Goal: Transaction & Acquisition: Book appointment/travel/reservation

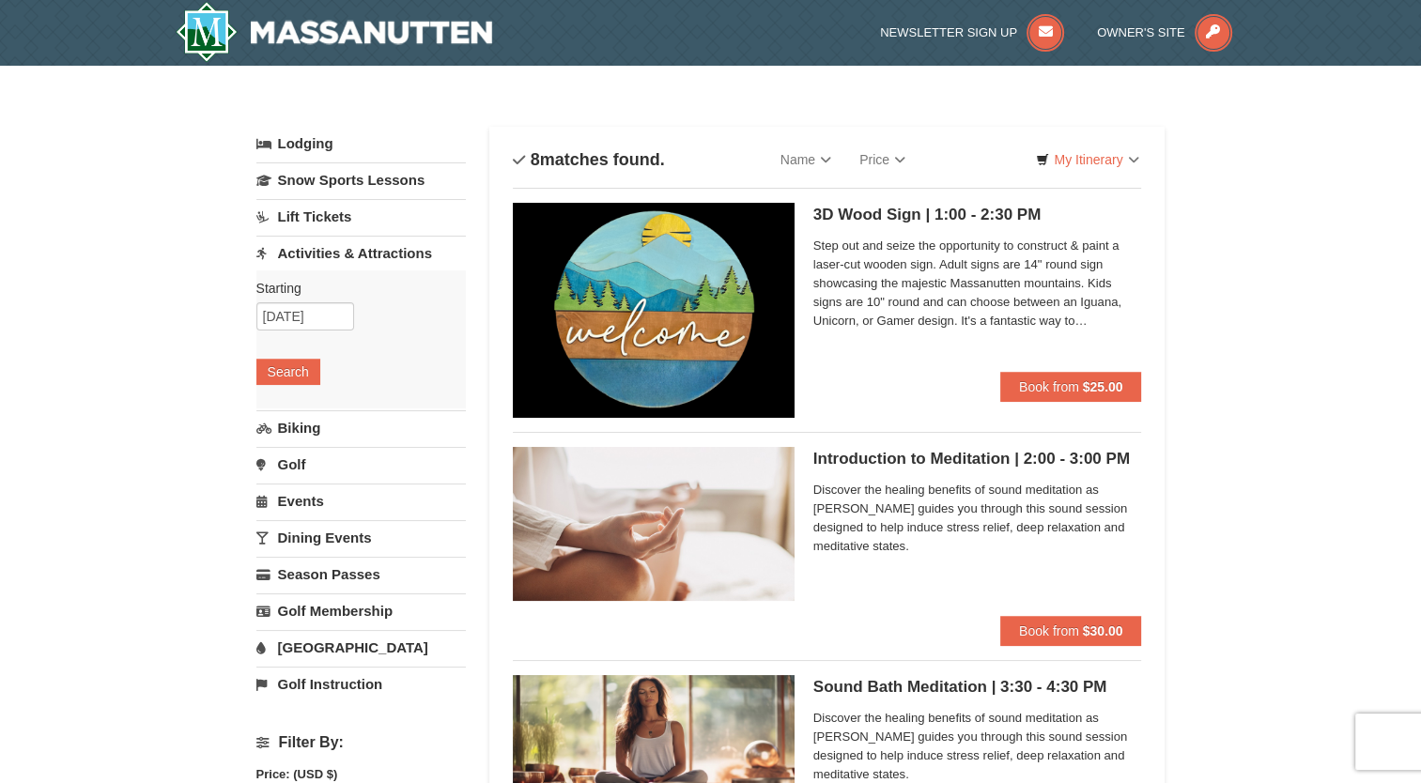
click at [338, 254] on link "Activities & Attractions" at bounding box center [360, 253] width 209 height 35
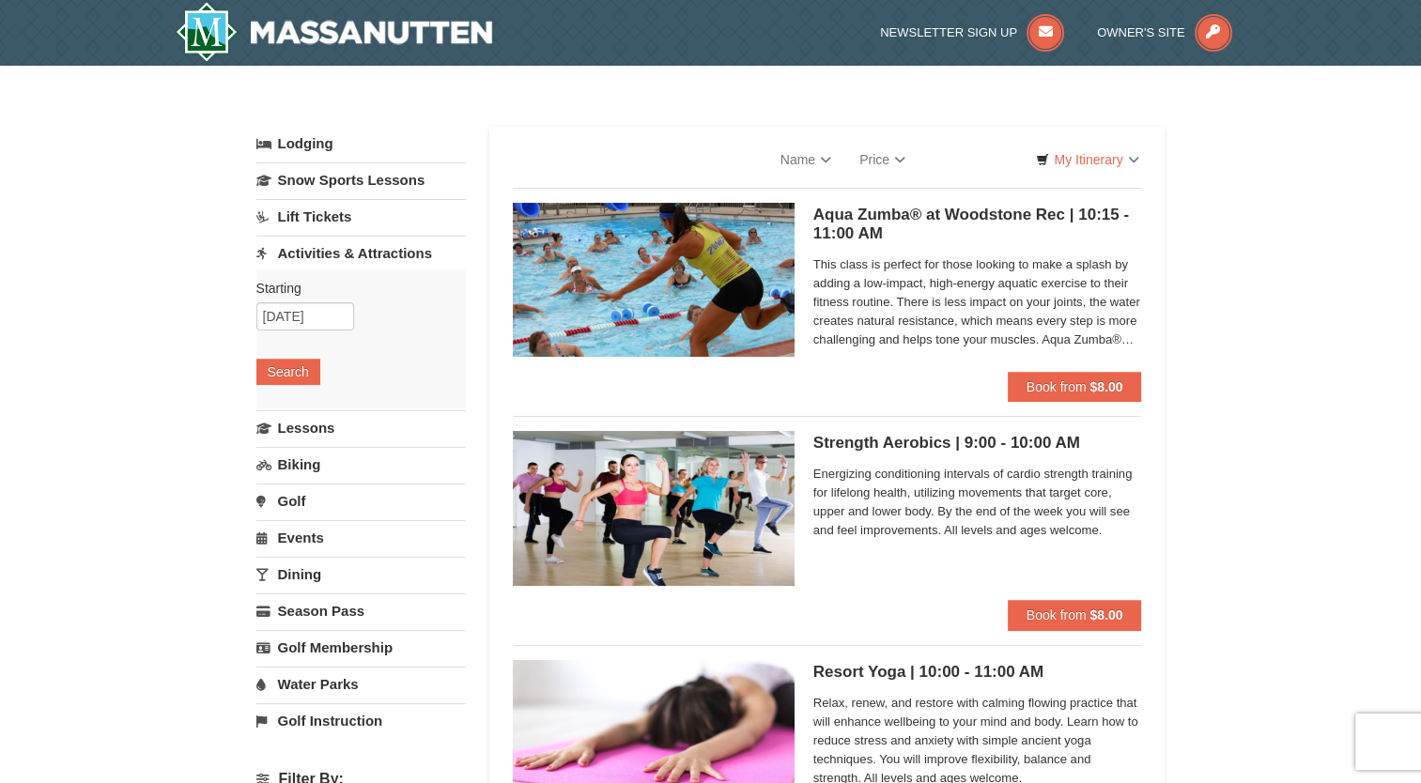
select select "10"
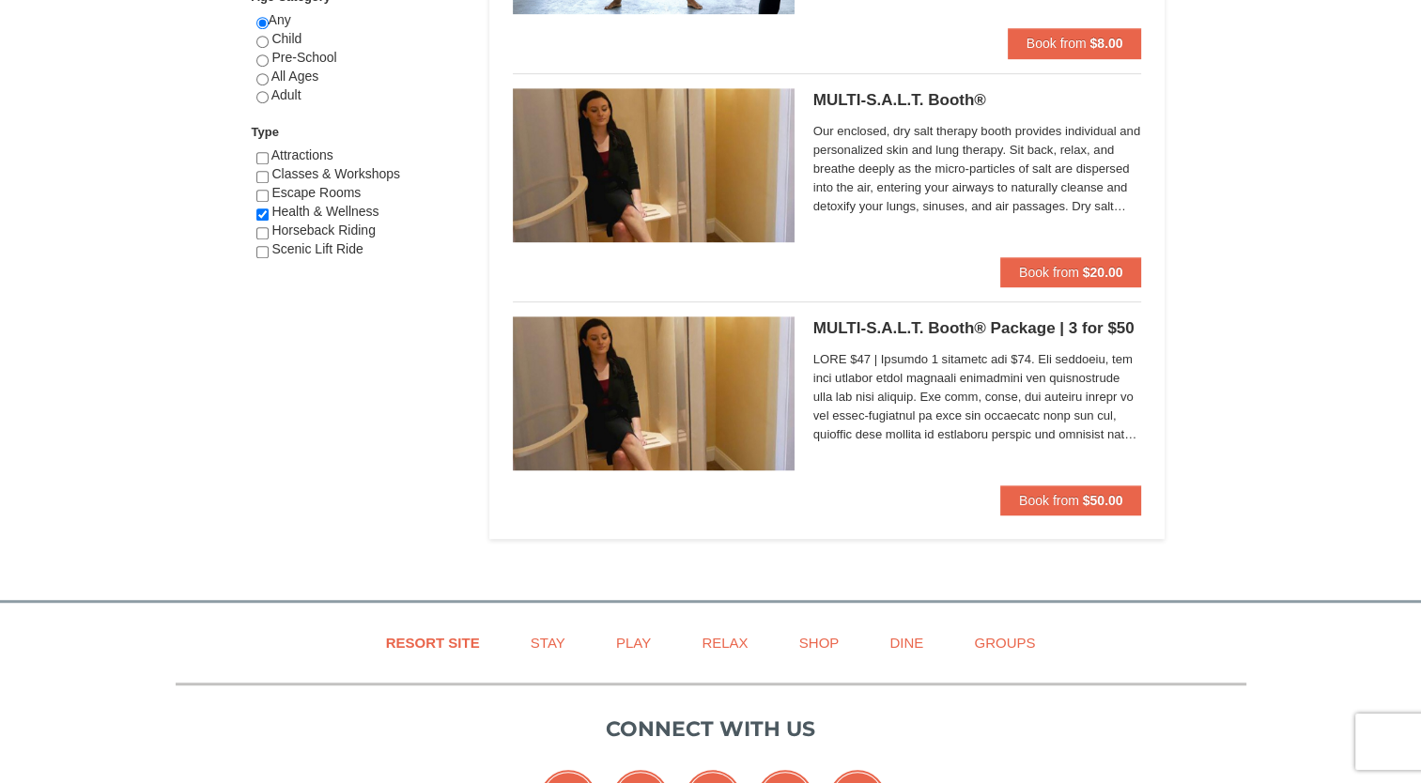
scroll to position [1127, 0]
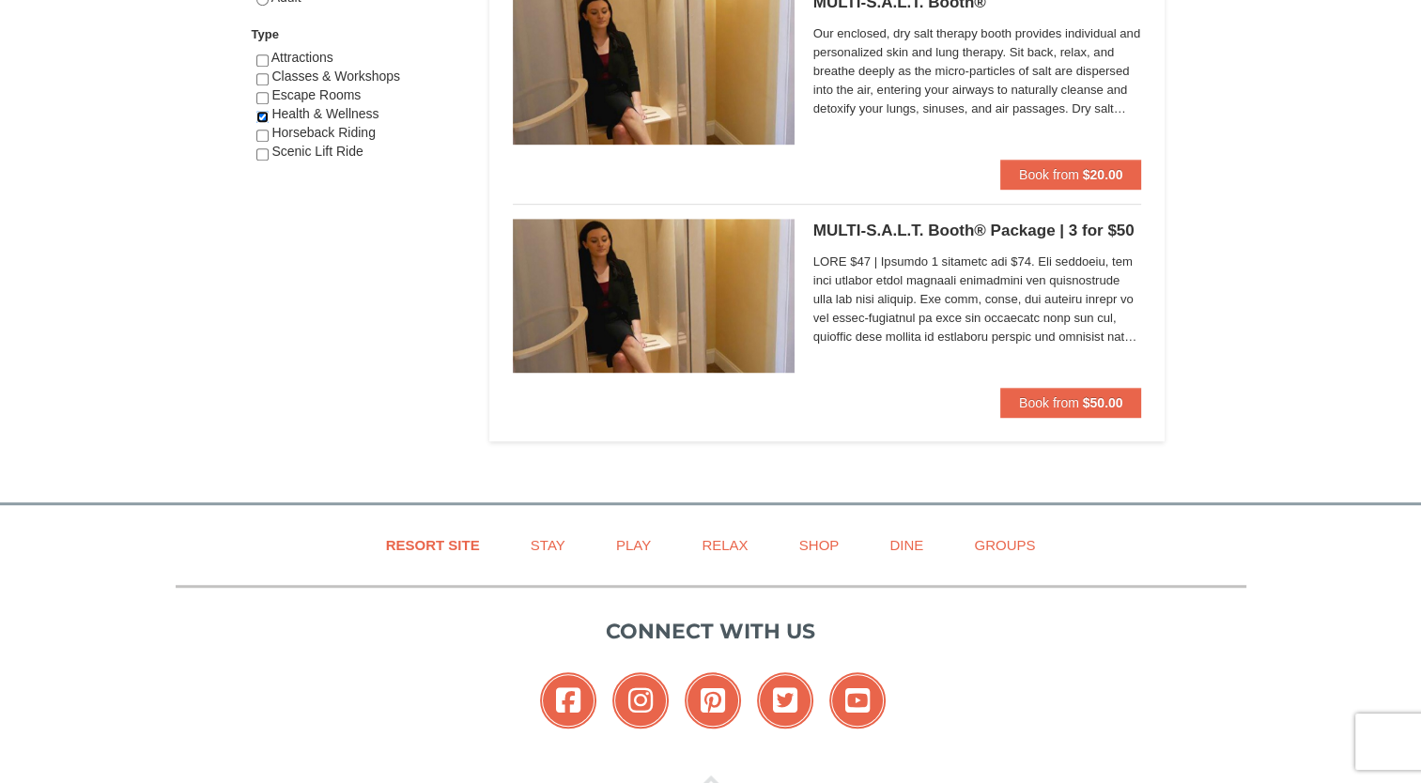
click at [267, 117] on input "checkbox" at bounding box center [262, 117] width 12 height 12
checkbox input "false"
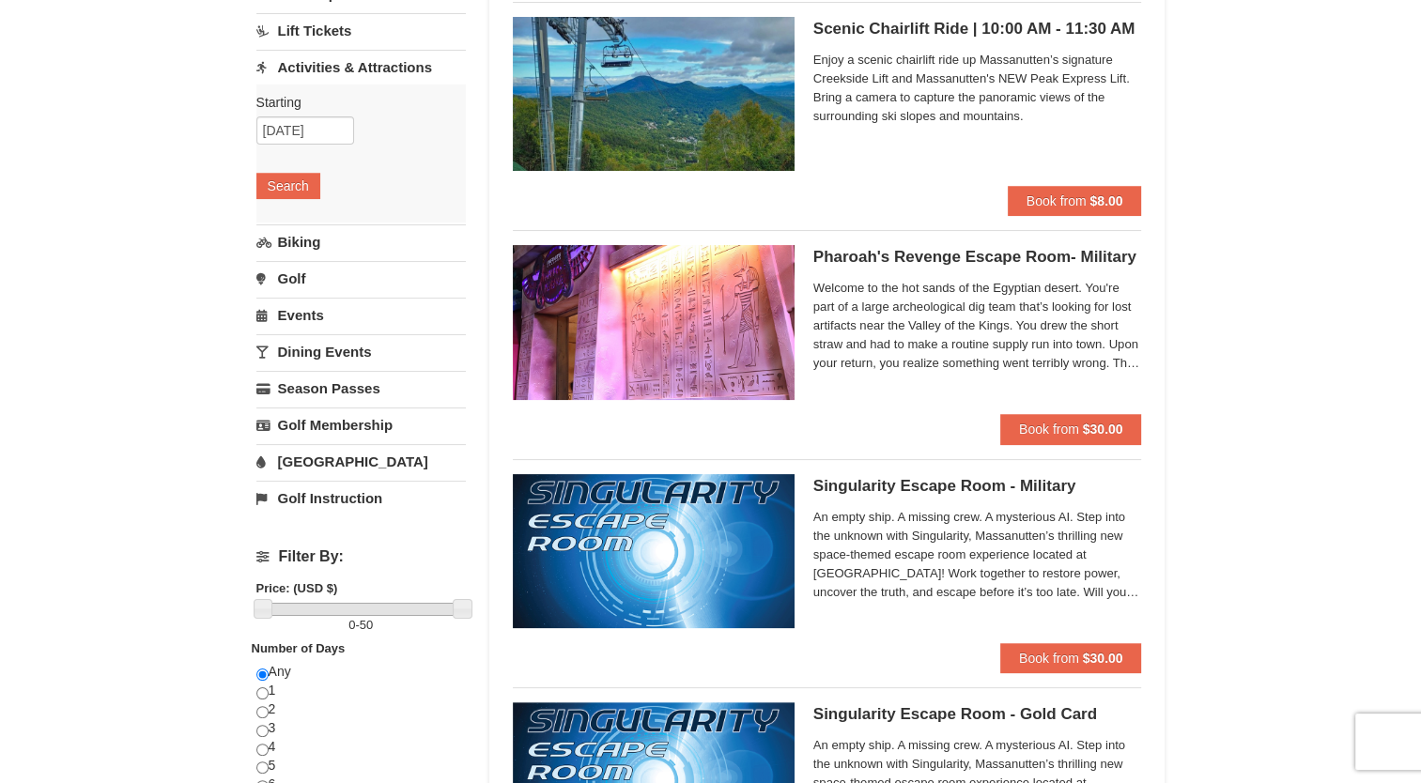
scroll to position [0, 0]
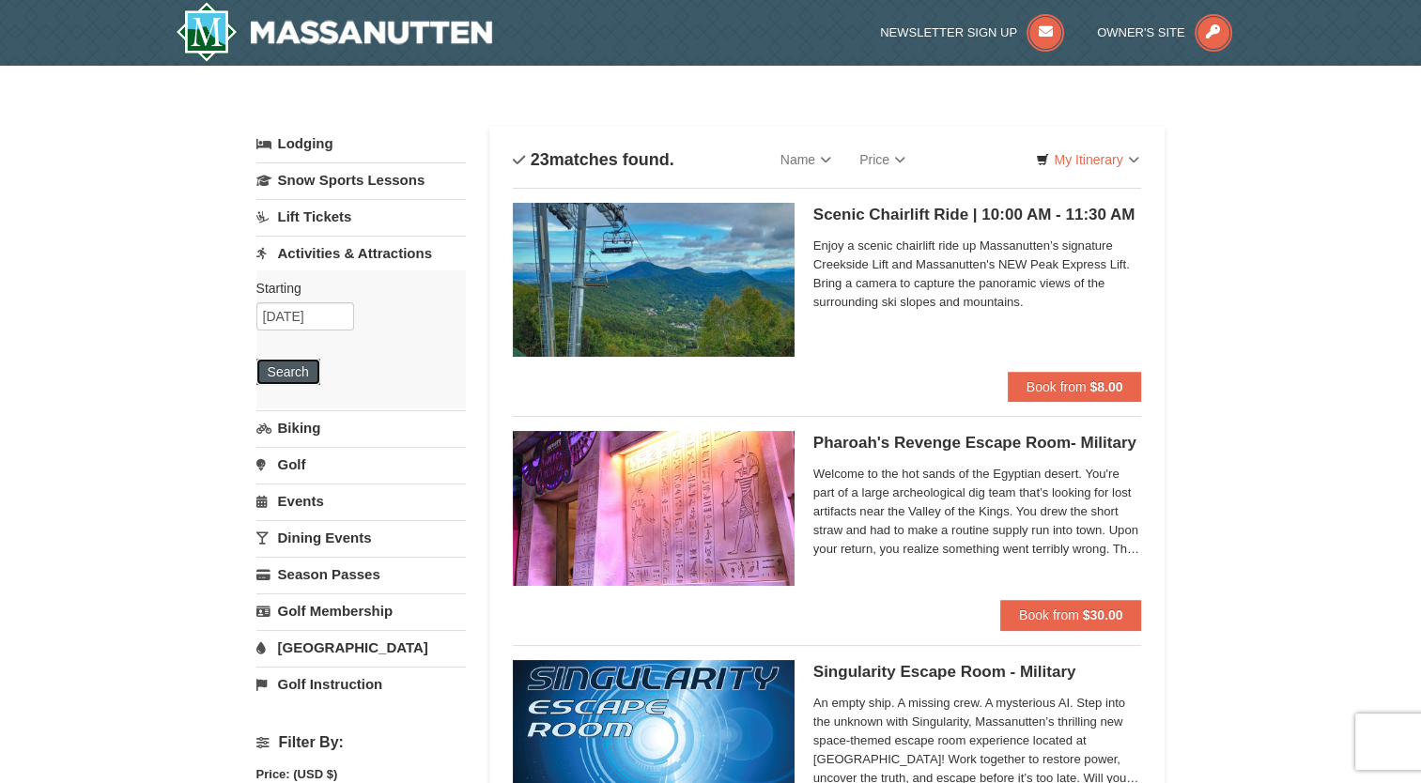
click at [284, 374] on button "Search" at bounding box center [288, 372] width 64 height 26
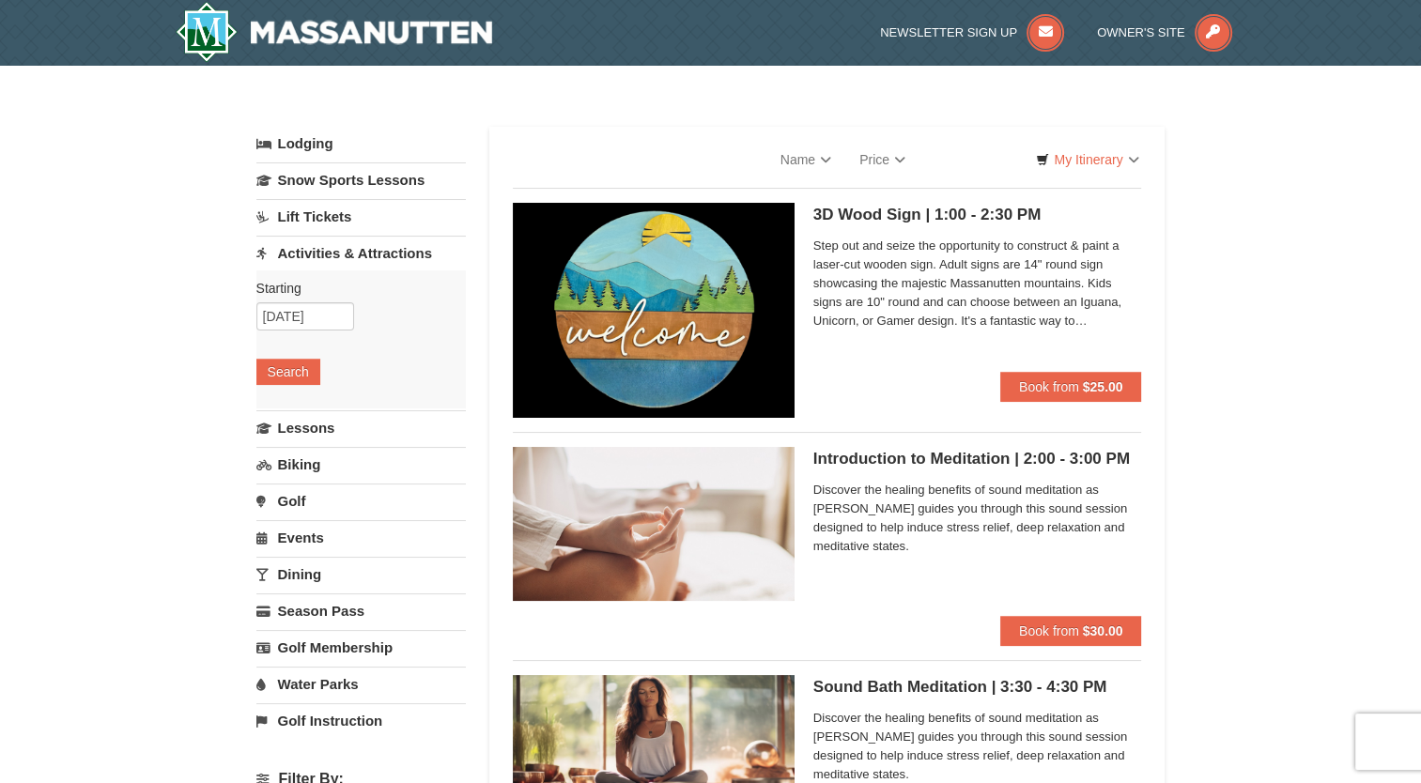
select select "10"
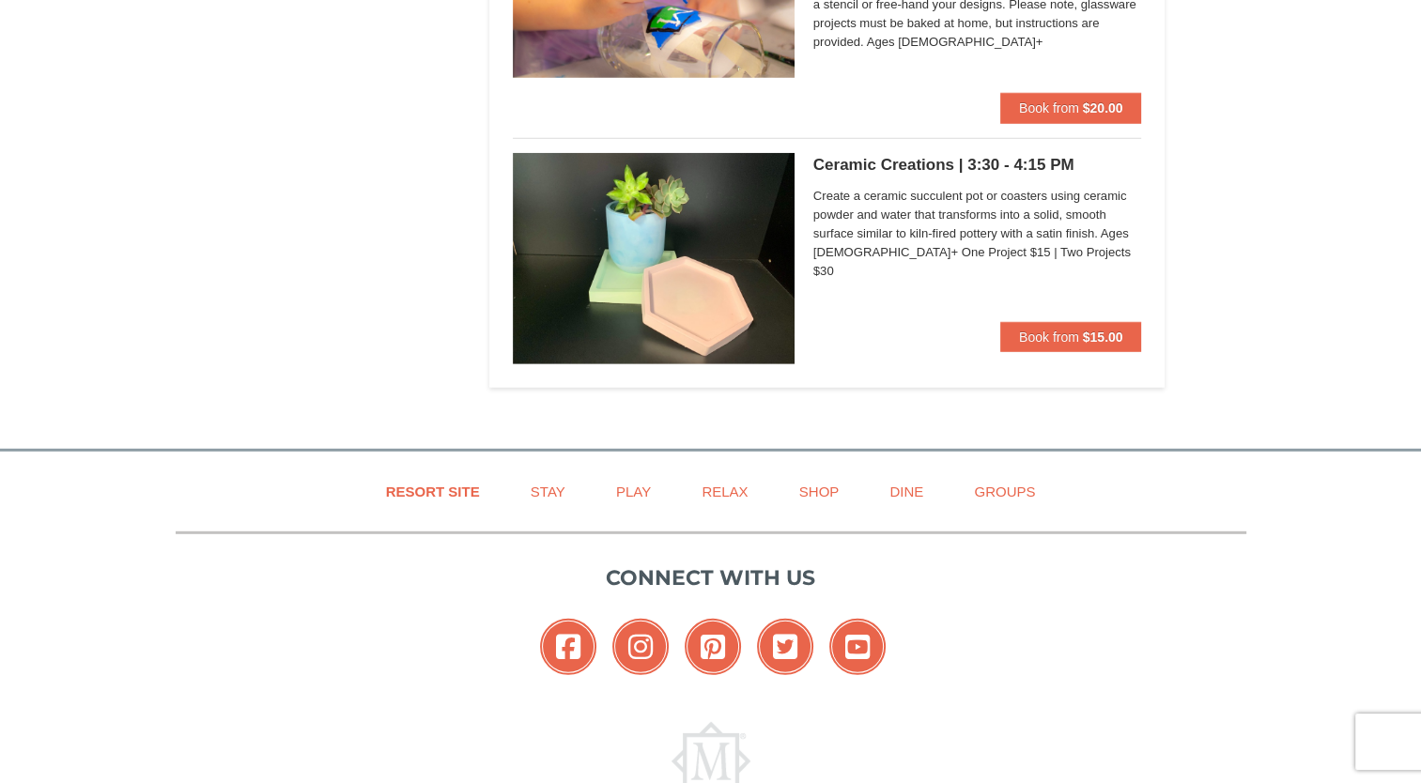
scroll to position [5431, 0]
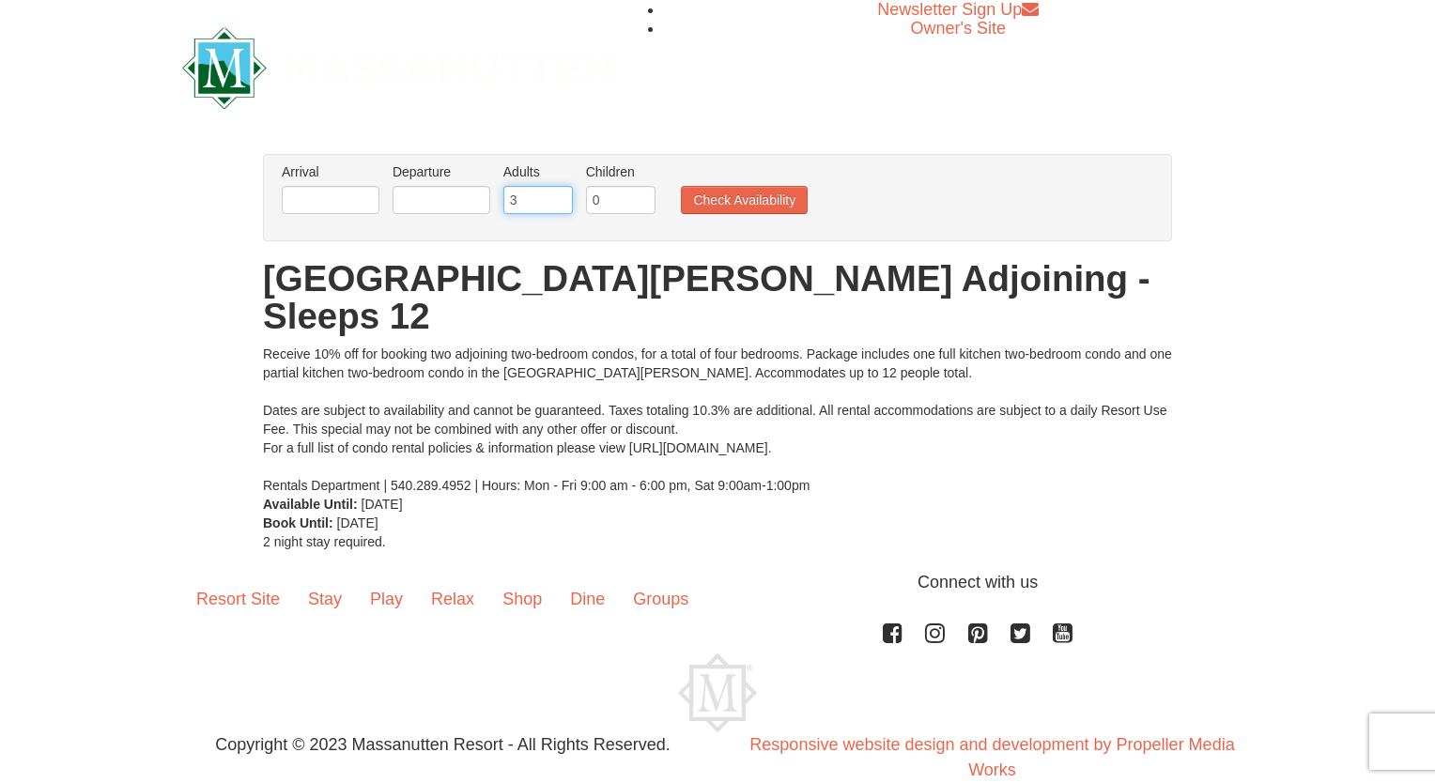
click at [557, 196] on input "3" at bounding box center [537, 200] width 69 height 28
click at [557, 196] on input "4" at bounding box center [537, 200] width 69 height 28
click at [557, 196] on input "5" at bounding box center [537, 200] width 69 height 28
type input "6"
click at [557, 196] on input "6" at bounding box center [537, 200] width 69 height 28
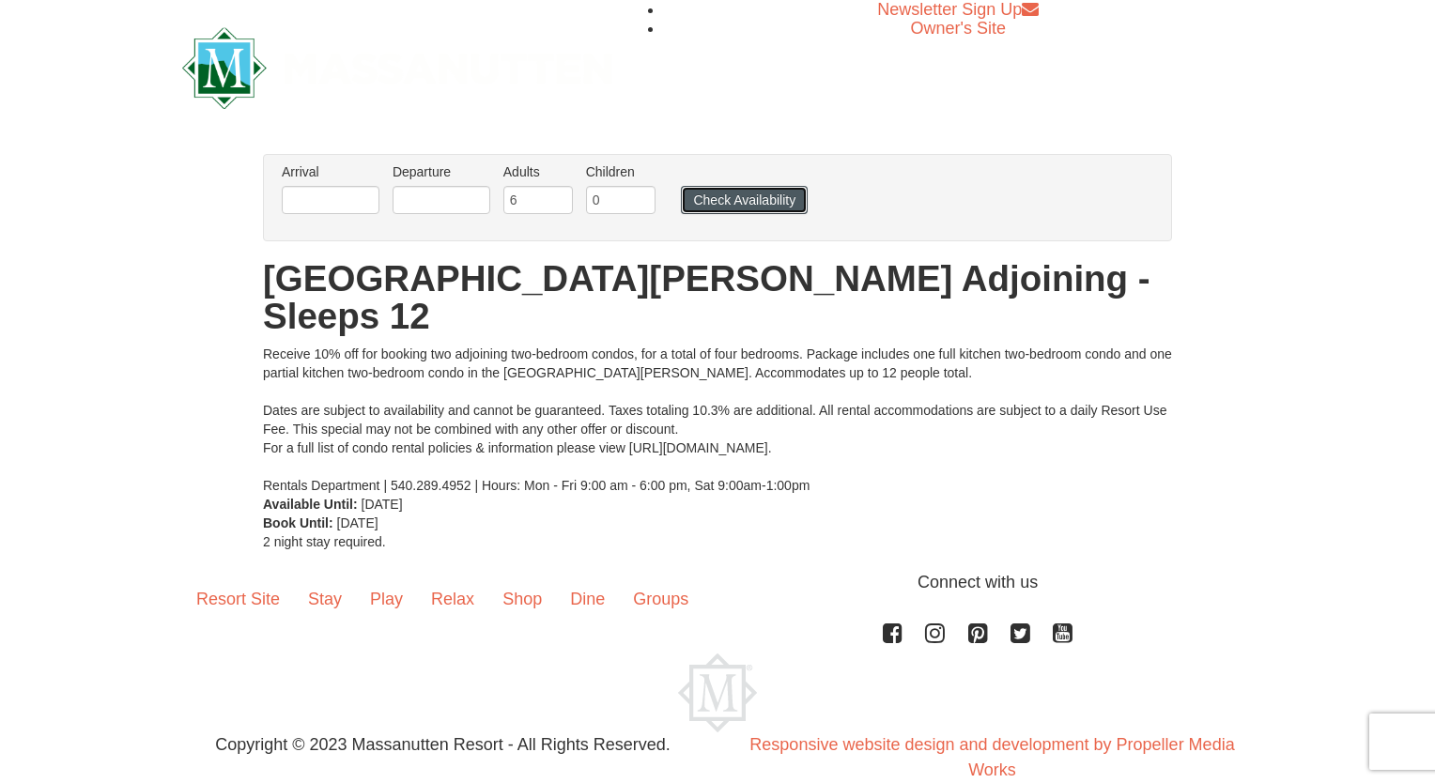
click at [740, 204] on button "Check Availability" at bounding box center [744, 200] width 127 height 28
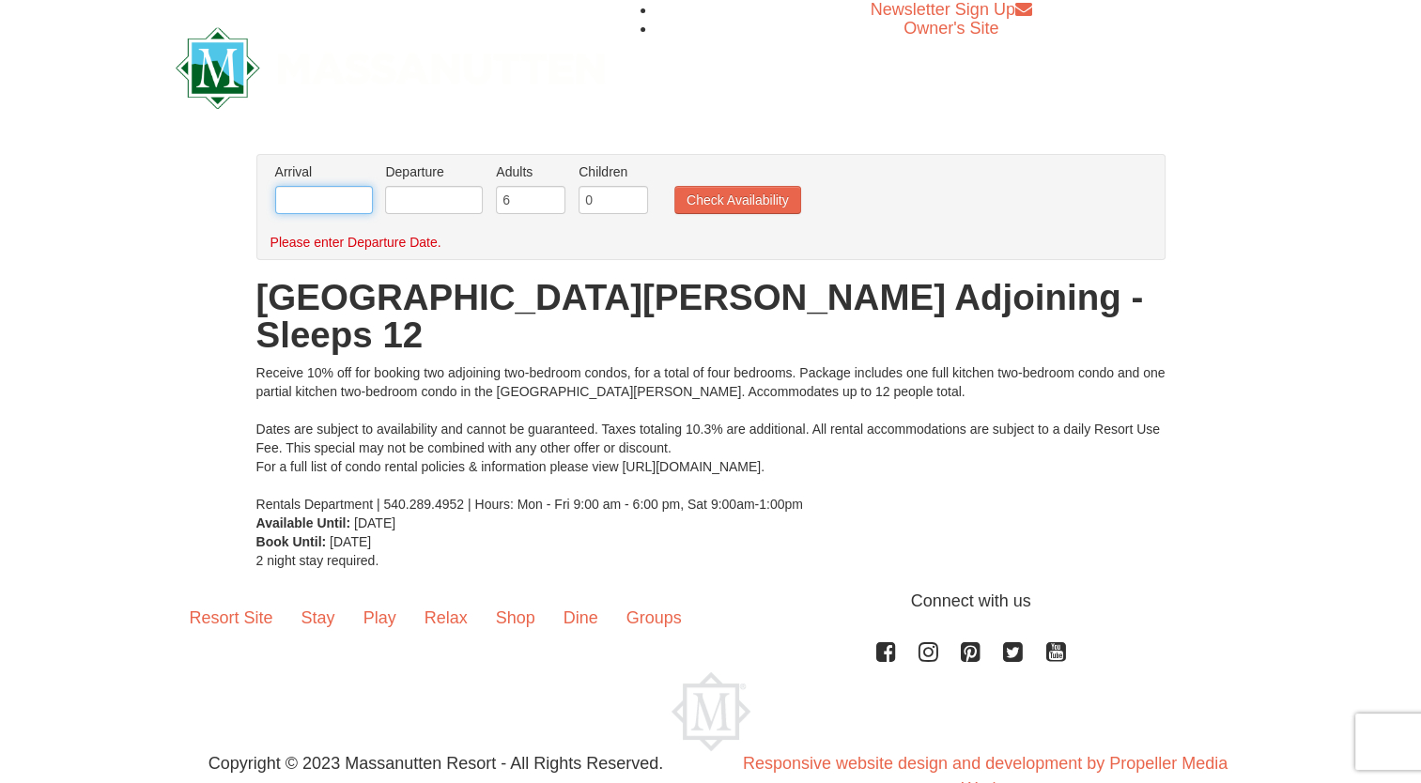
click at [315, 196] on input "text" at bounding box center [324, 200] width 98 height 28
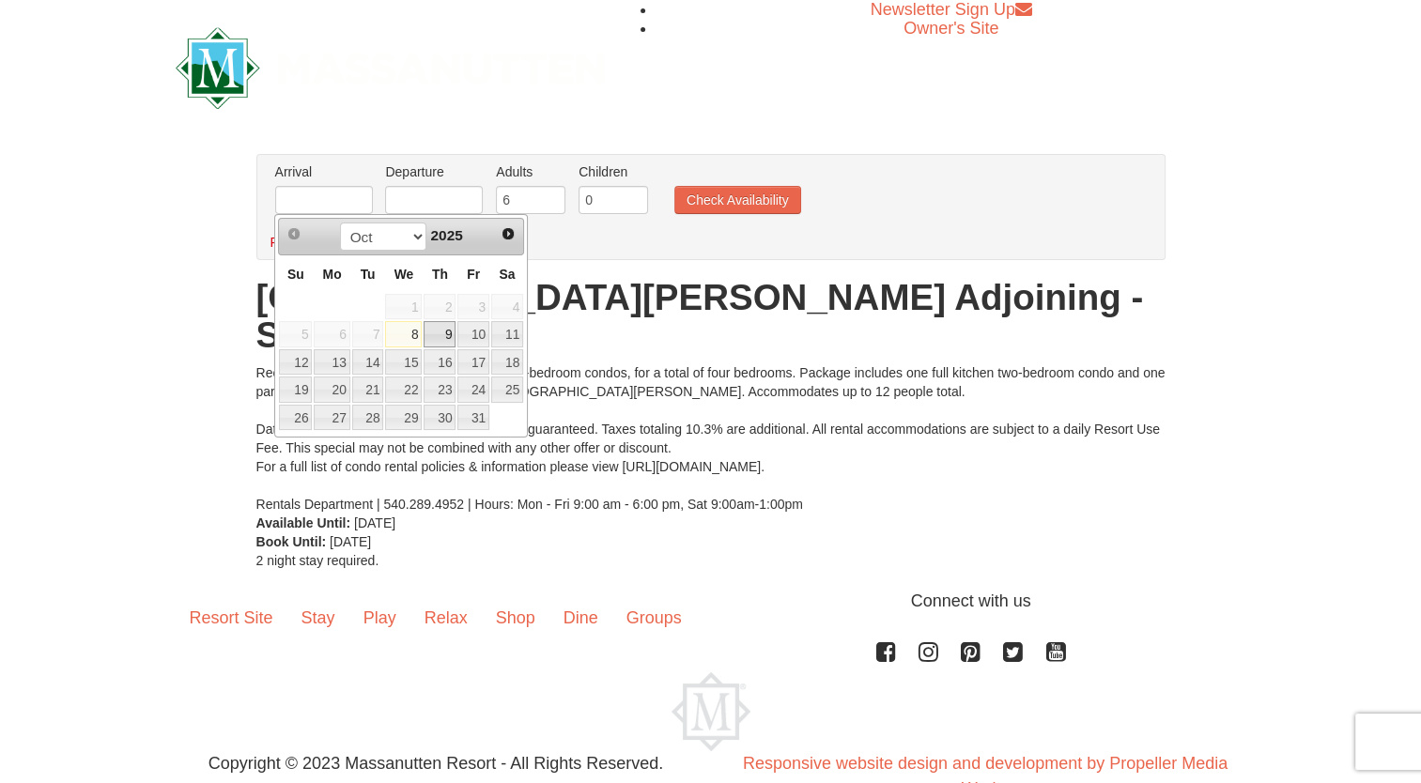
click at [448, 337] on link "9" at bounding box center [439, 334] width 32 height 26
type input "10/09/2025"
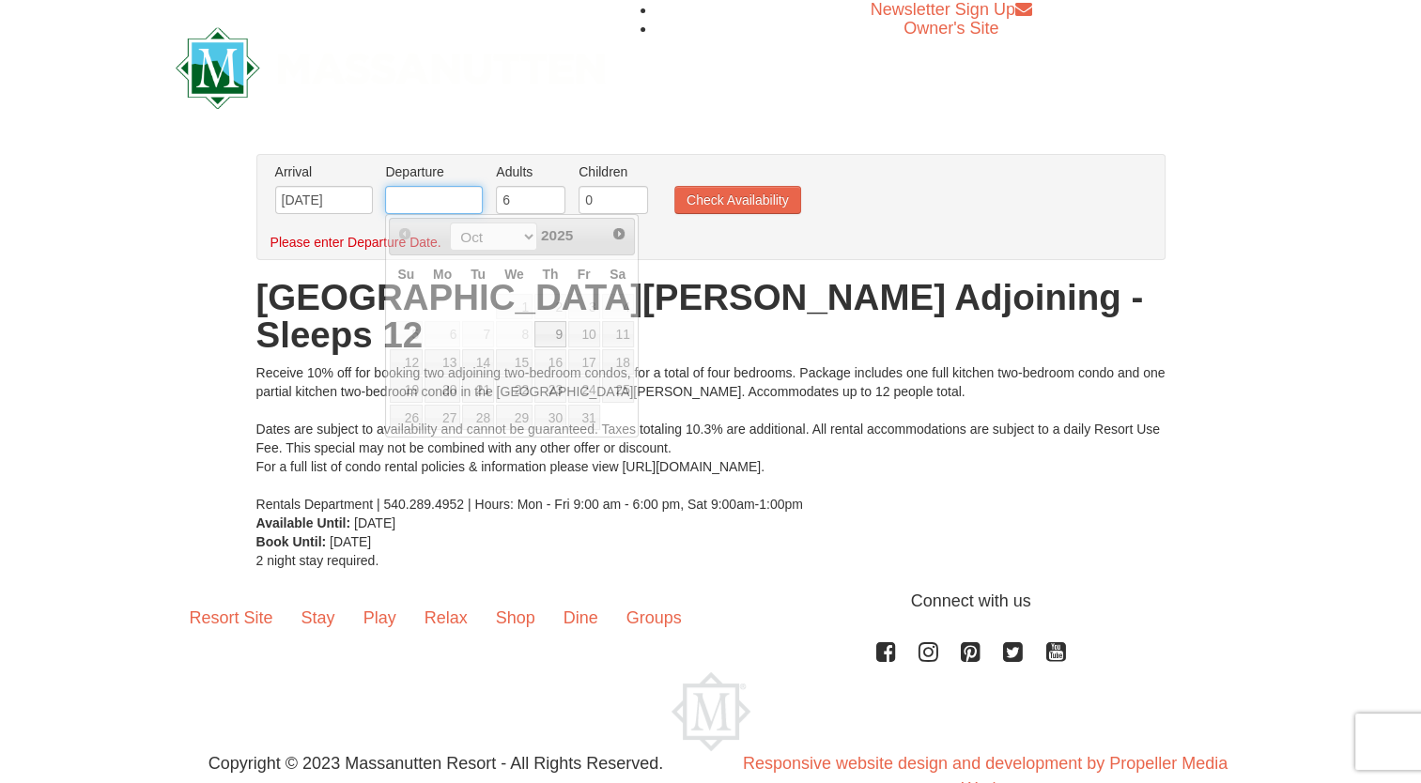
click at [453, 201] on input "text" at bounding box center [434, 200] width 98 height 28
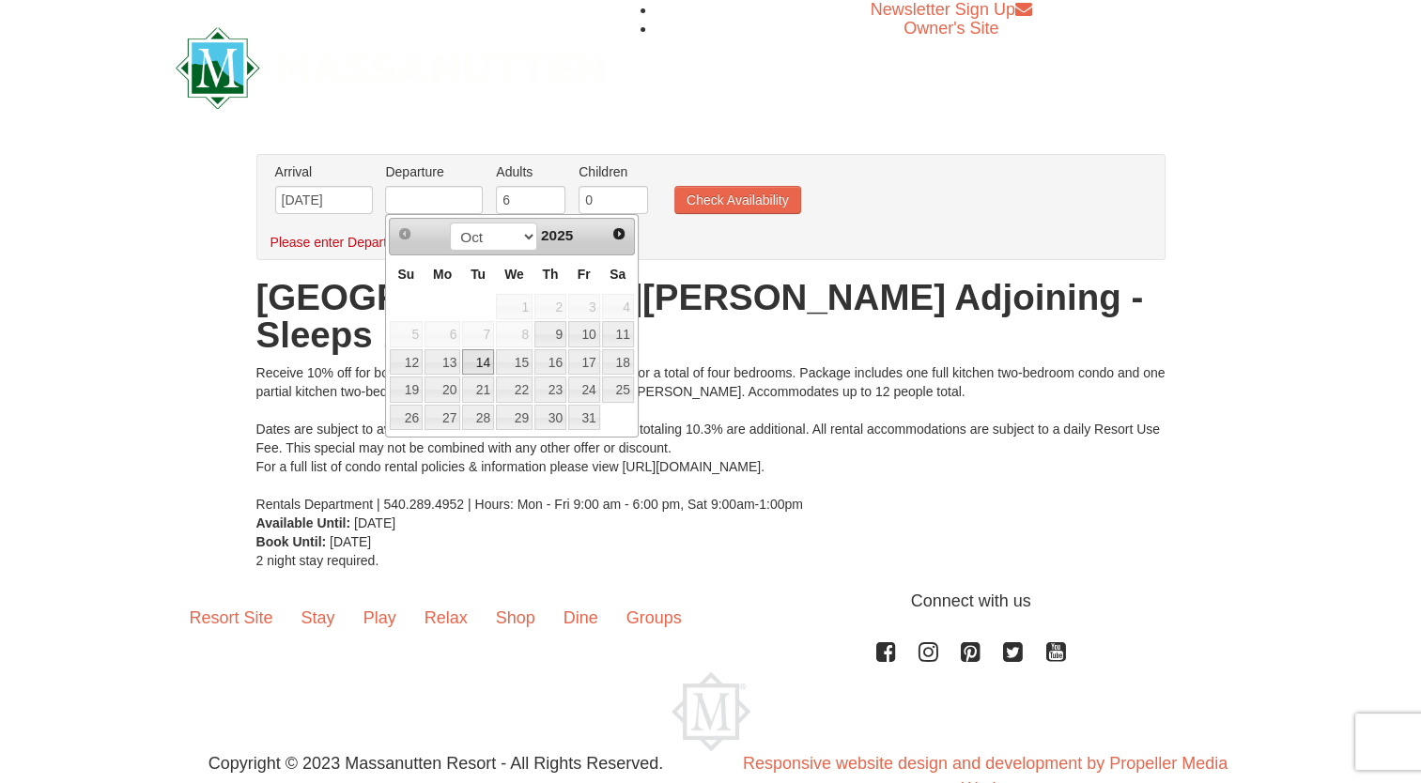
click at [470, 362] on link "14" at bounding box center [478, 362] width 32 height 26
type input "10/14/2025"
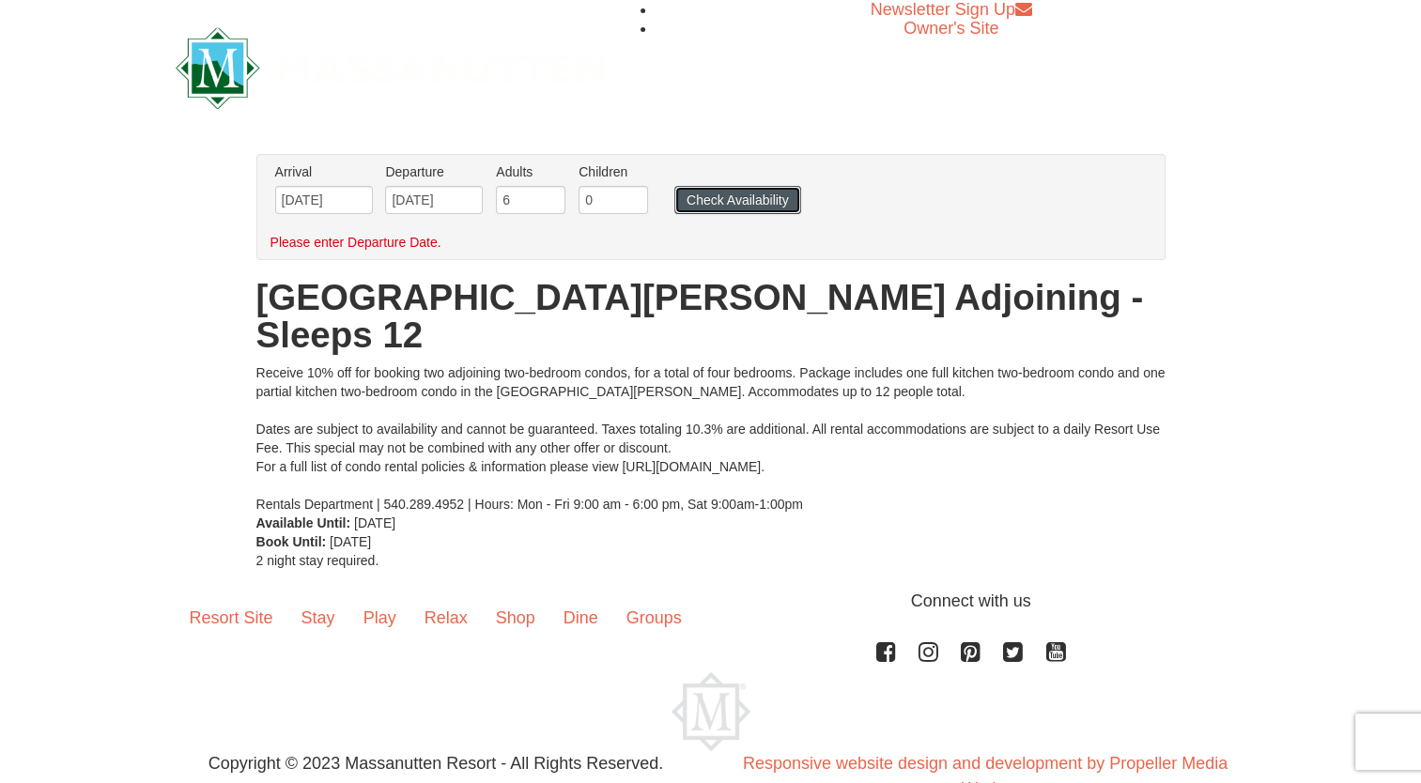
click at [731, 193] on button "Check Availability" at bounding box center [737, 200] width 127 height 28
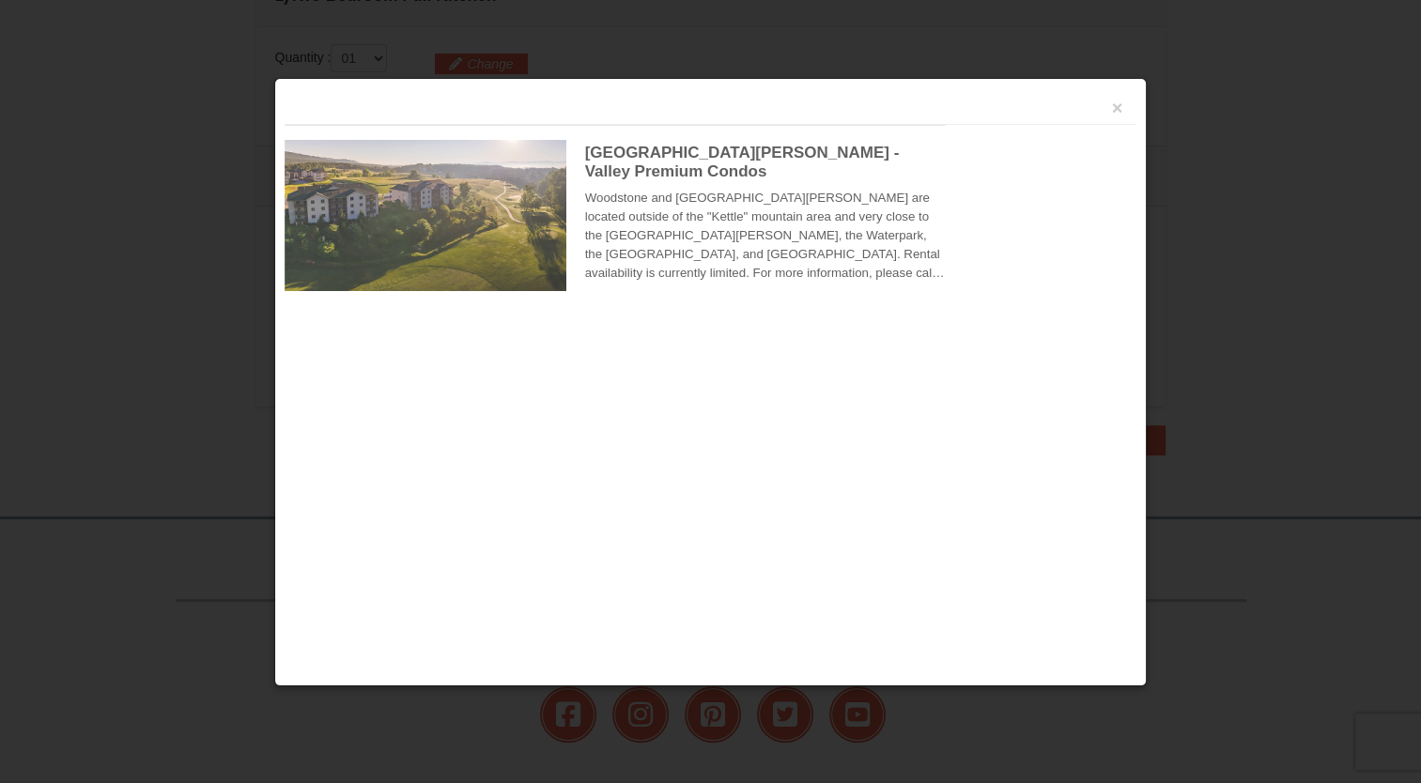
scroll to position [574, 0]
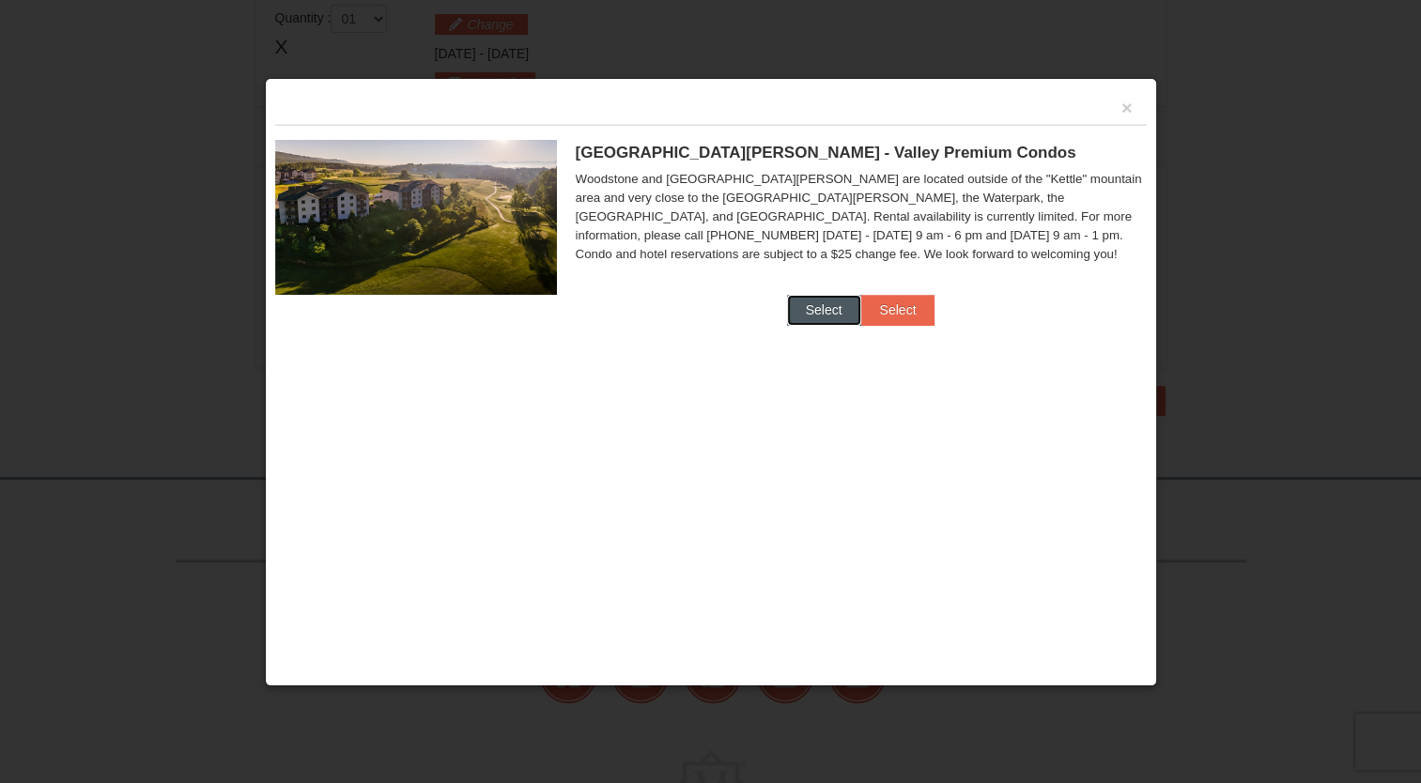
click at [837, 313] on button "Select" at bounding box center [824, 310] width 74 height 30
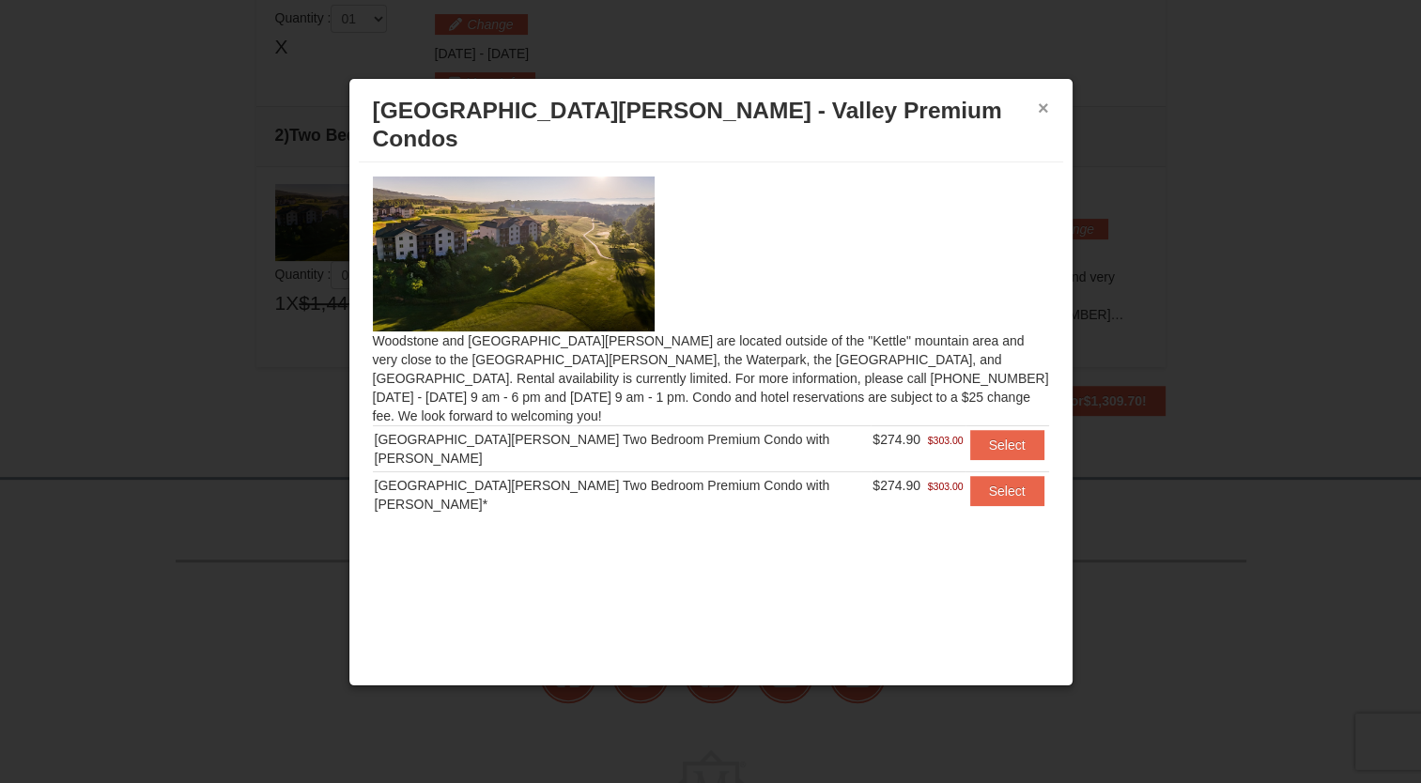
click at [1044, 107] on button "×" at bounding box center [1042, 108] width 11 height 19
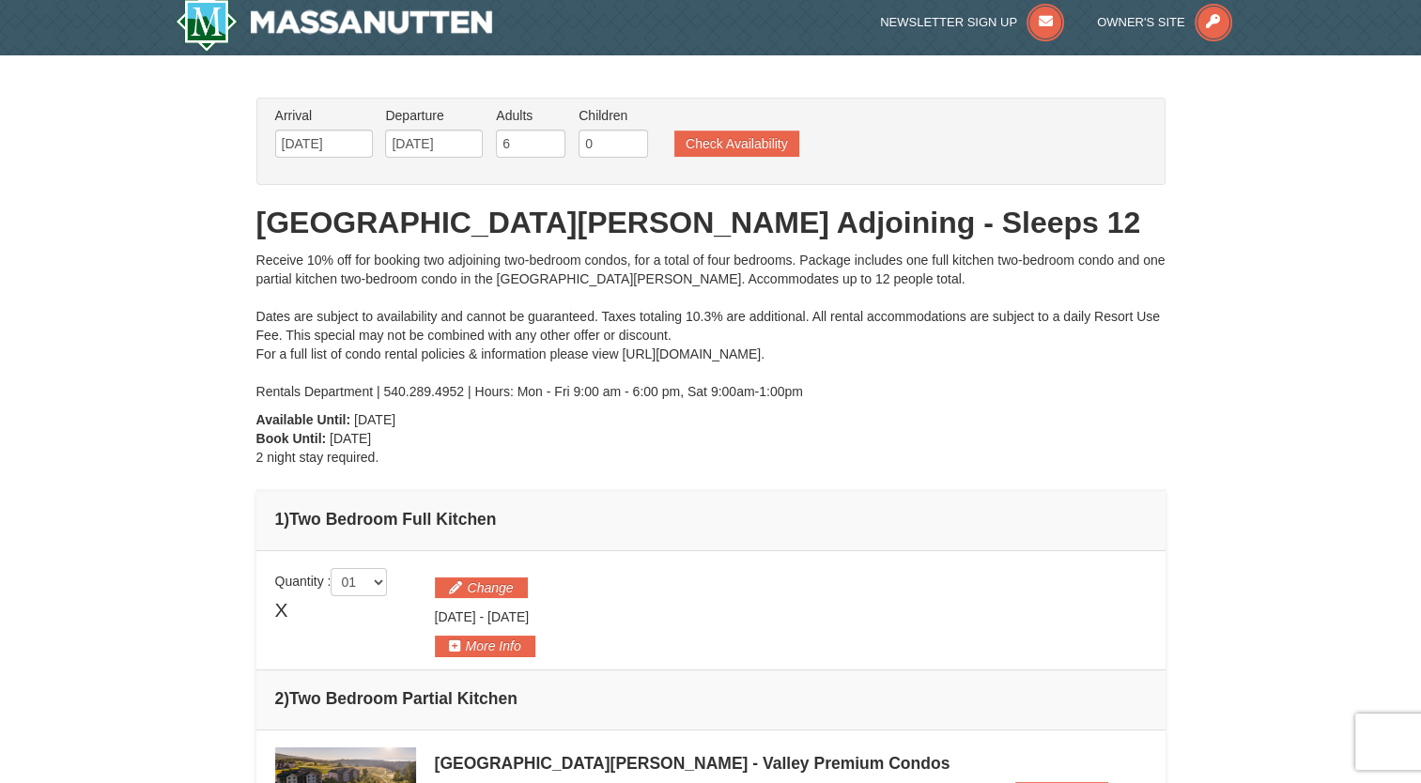
scroll to position [0, 0]
